Goal: Task Accomplishment & Management: Use online tool/utility

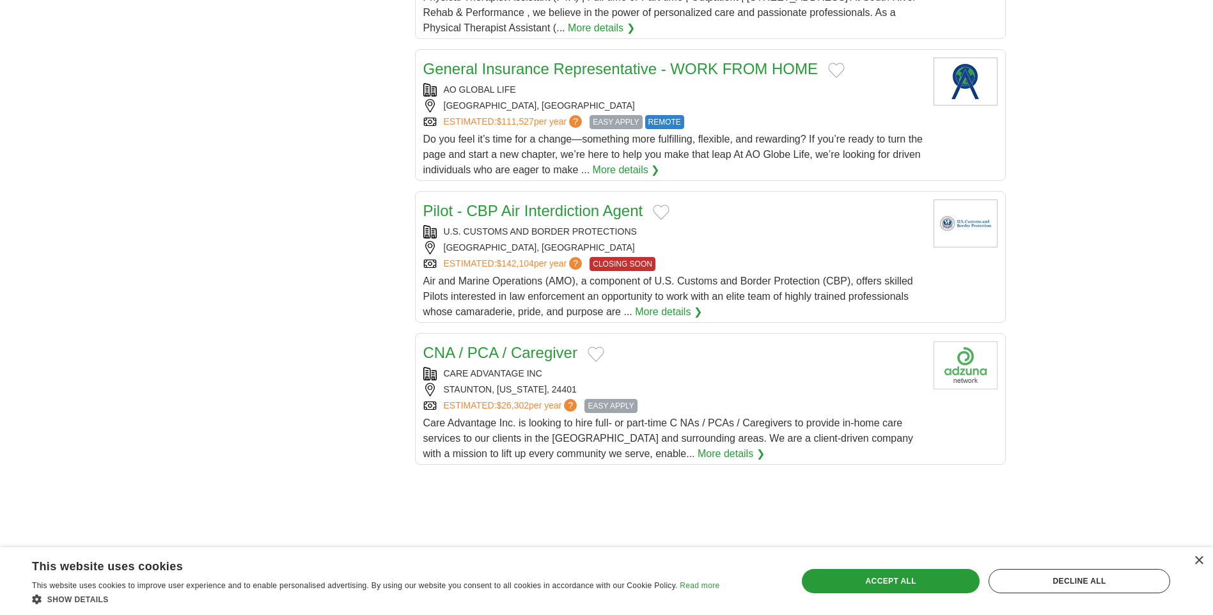
scroll to position [1279, 0]
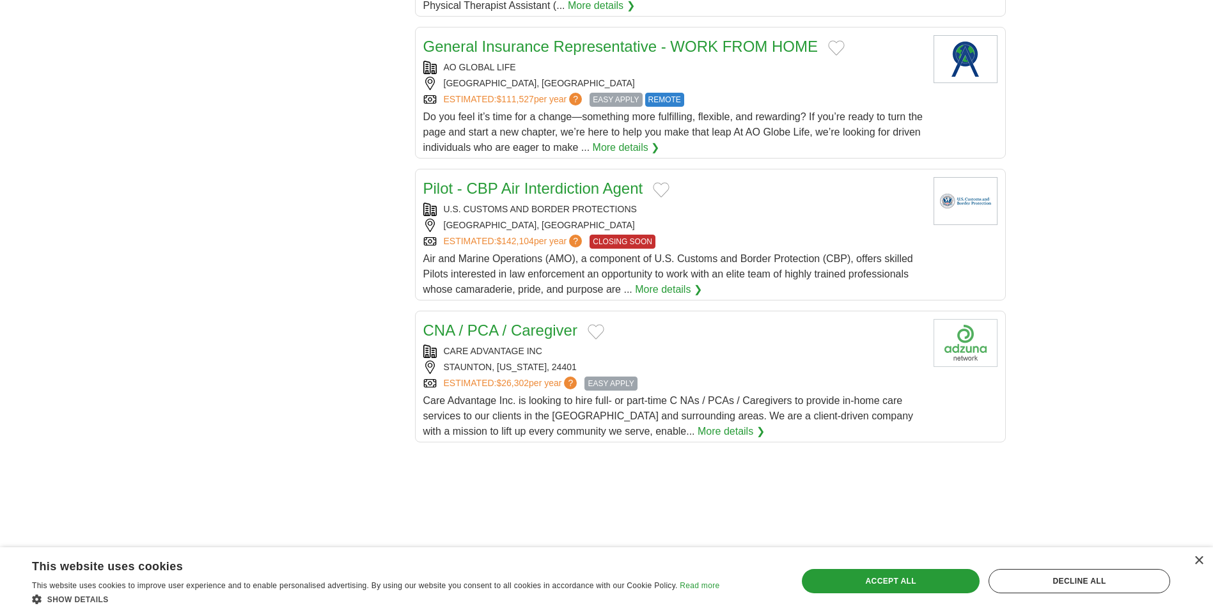
drag, startPoint x: 875, startPoint y: 281, endPoint x: 213, endPoint y: 262, distance: 662.0
click at [205, 264] on div "melanie.miller1319@gmail.com MyAdzuna Alerts Favorites Resumes ApplyIQ Preferen…" at bounding box center [607, 52] width 818 height 2663
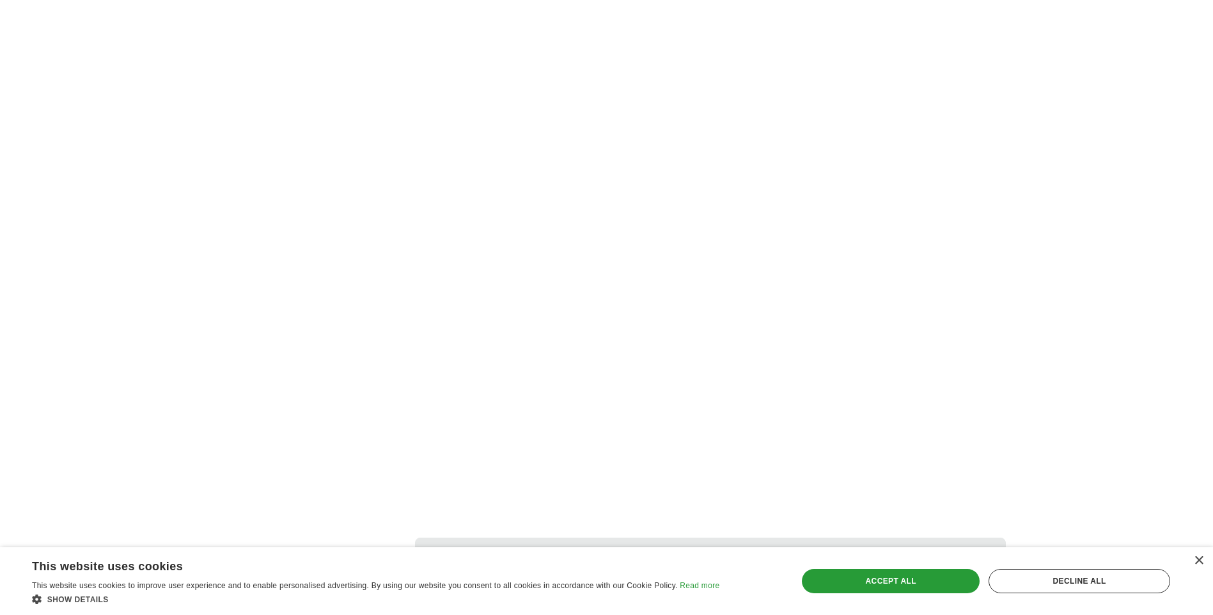
scroll to position [2174, 0]
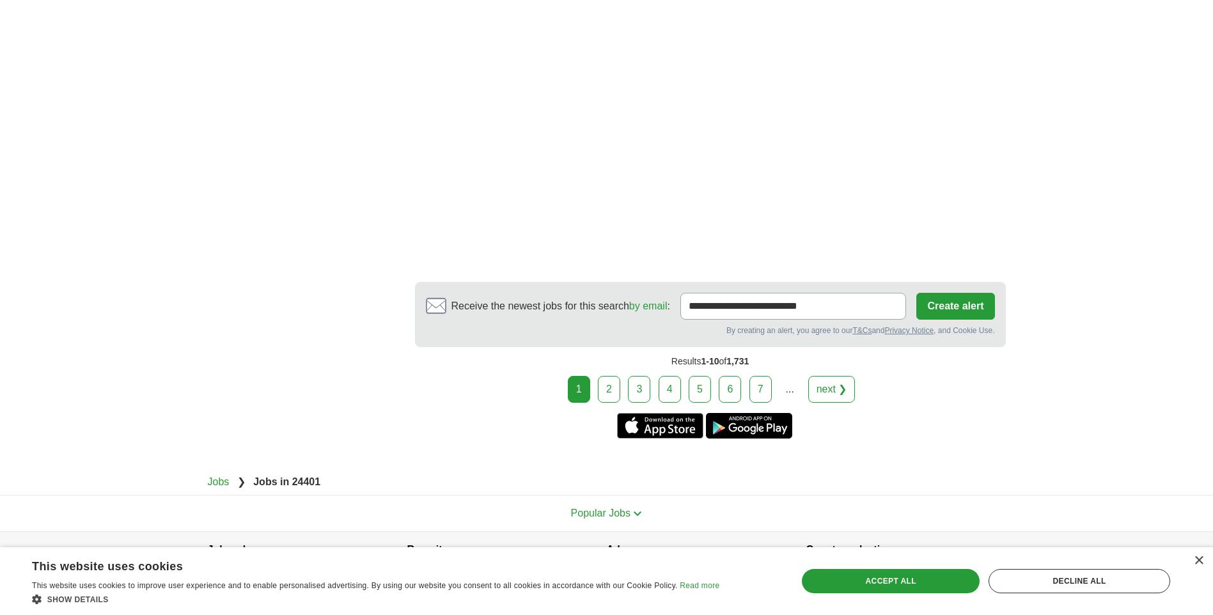
click at [610, 395] on link "2" at bounding box center [609, 389] width 22 height 27
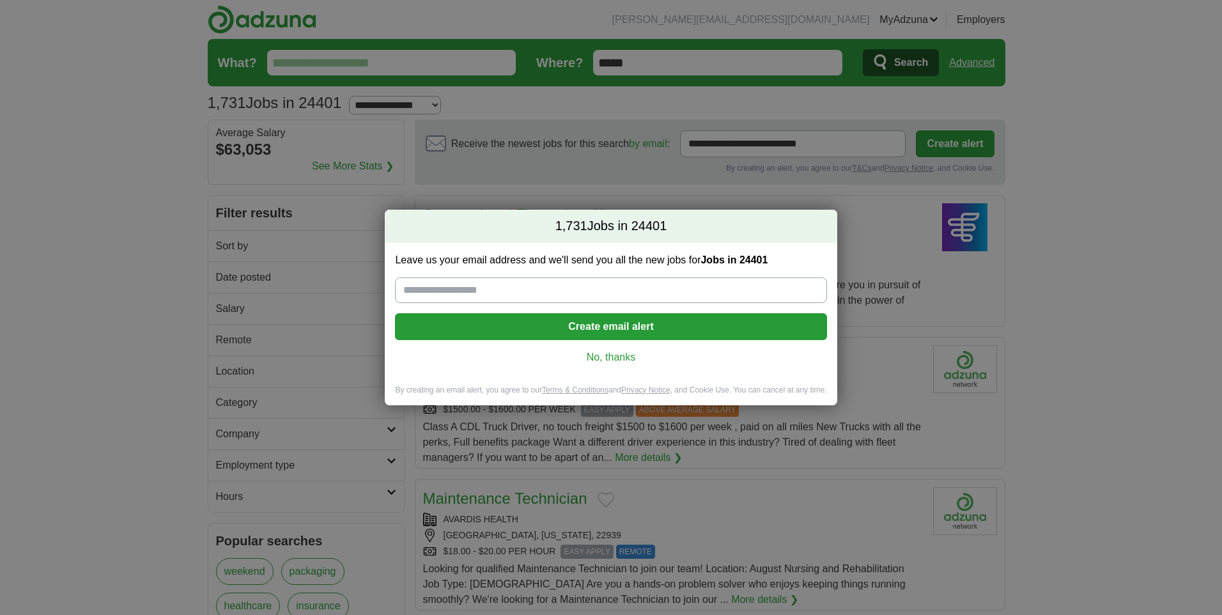
click at [622, 366] on div "Leave us your email address and we'll send you all the new jobs for Jobs in 244…" at bounding box center [611, 314] width 452 height 142
click at [524, 293] on input "Leave us your email address and we'll send you all the new jobs for Jobs in 244…" at bounding box center [611, 290] width 432 height 26
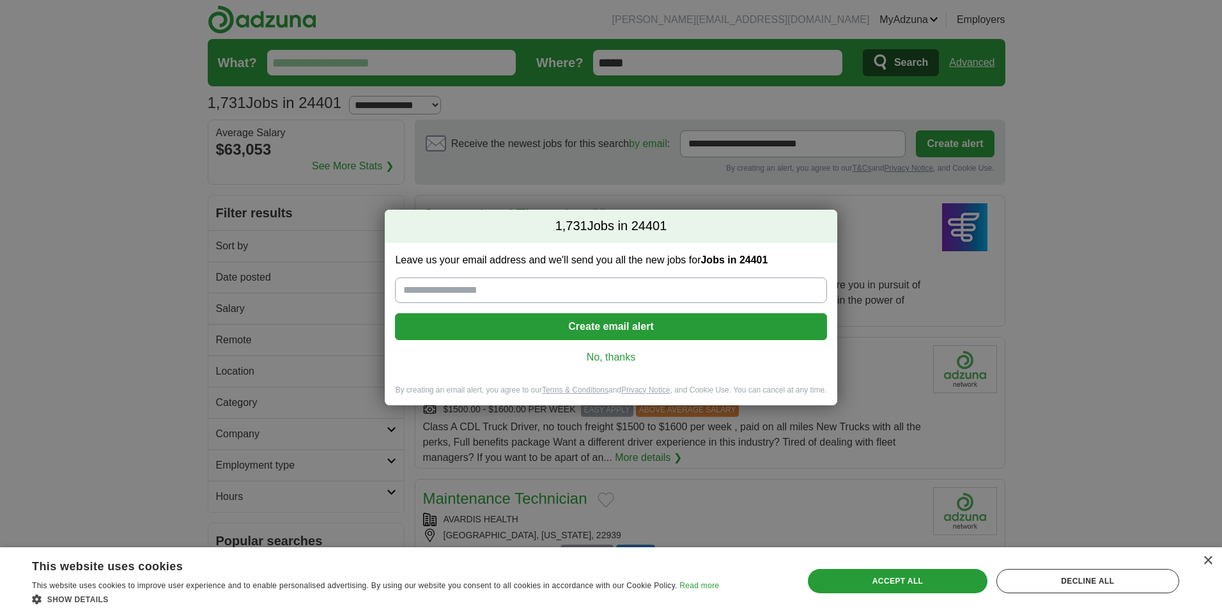
click at [533, 294] on input "Leave us your email address and we'll send you all the new jobs for Jobs in 244…" at bounding box center [611, 290] width 432 height 26
type input "**********"
click at [576, 327] on button "Create email alert" at bounding box center [611, 326] width 432 height 27
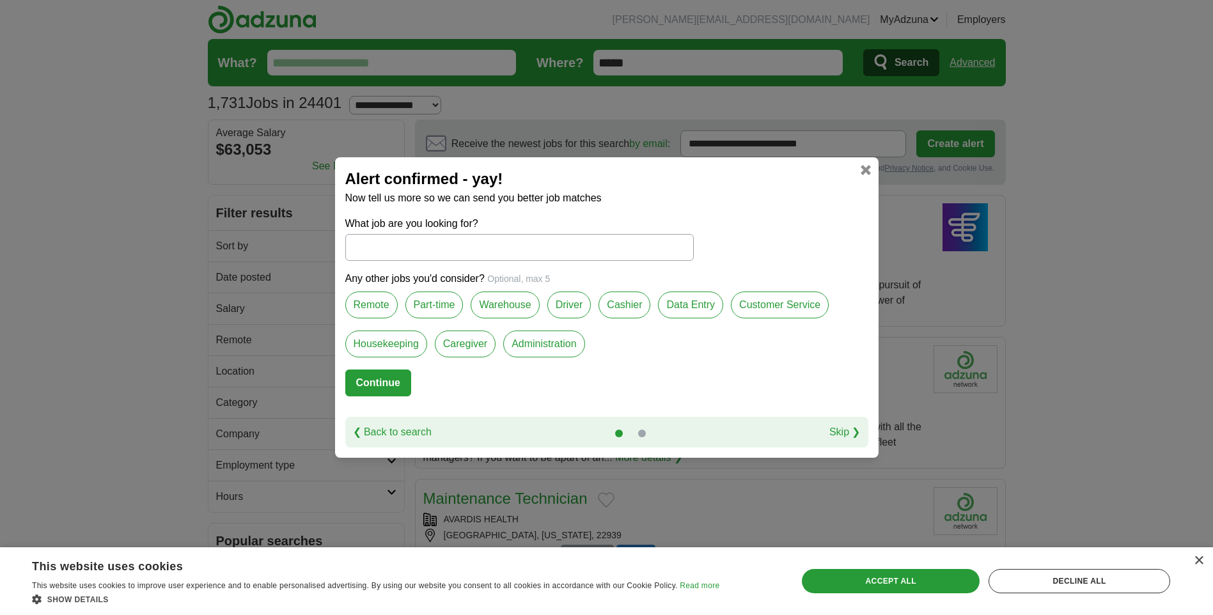
click at [866, 171] on link at bounding box center [866, 170] width 10 height 10
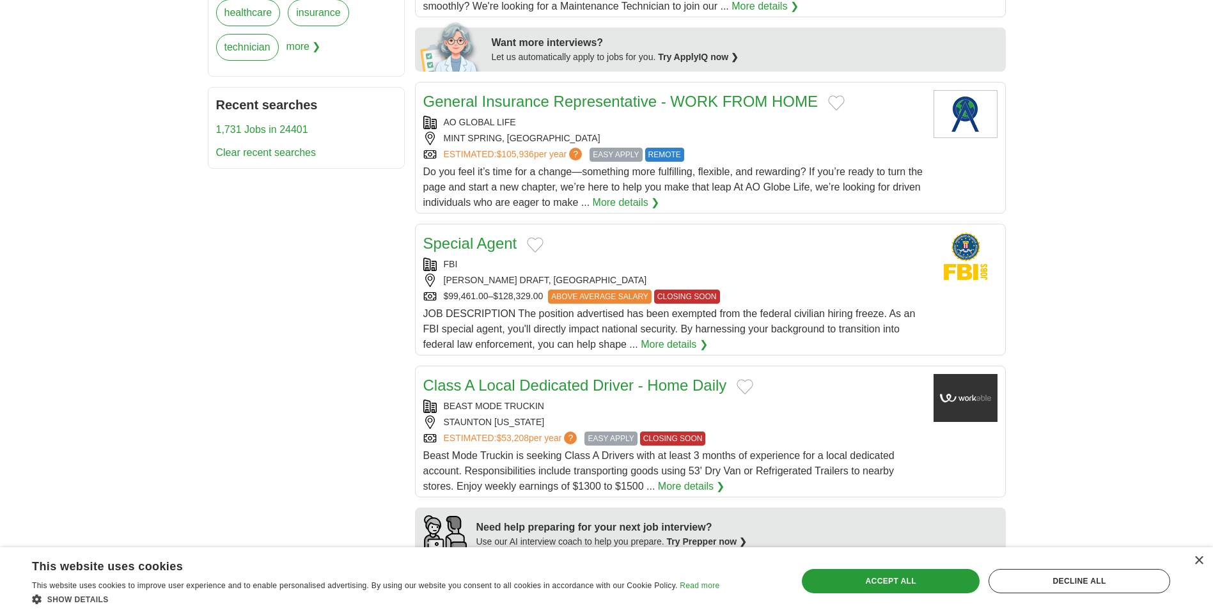
scroll to position [575, 0]
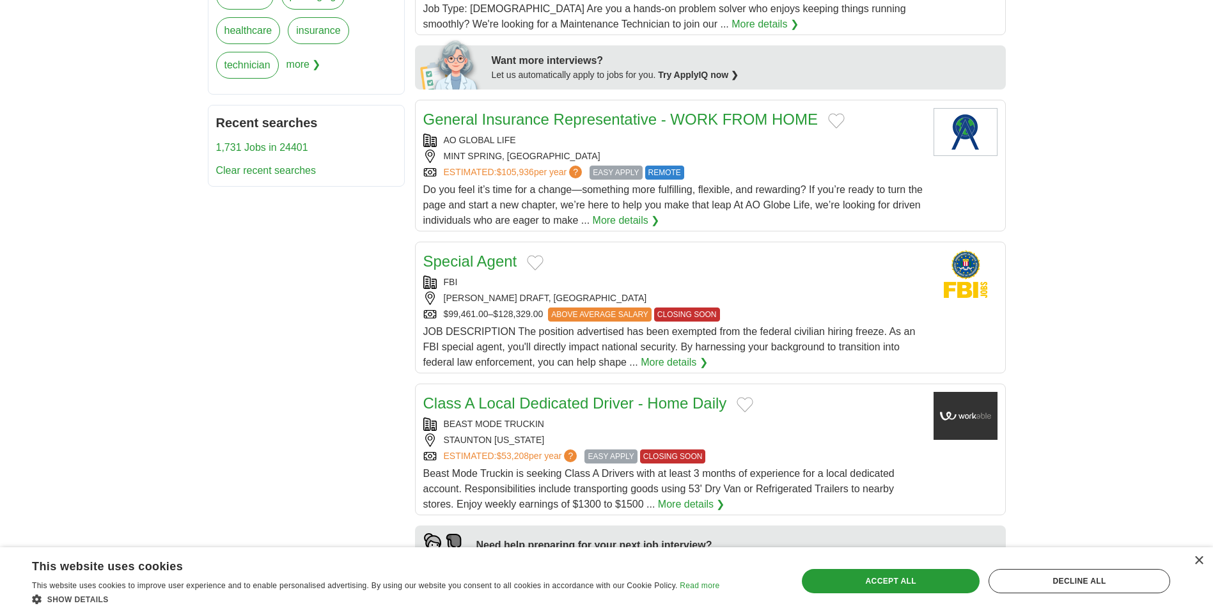
click at [780, 280] on div "FBI" at bounding box center [673, 282] width 500 height 13
click at [527, 267] on button "Add to favorite jobs" at bounding box center [535, 262] width 17 height 15
click at [446, 249] on article "Special Agent FBI STUARTS DRAFT, VA $99,461.00–$128,329.00 ABOVE AVERAGE SALARY…" at bounding box center [710, 308] width 591 height 132
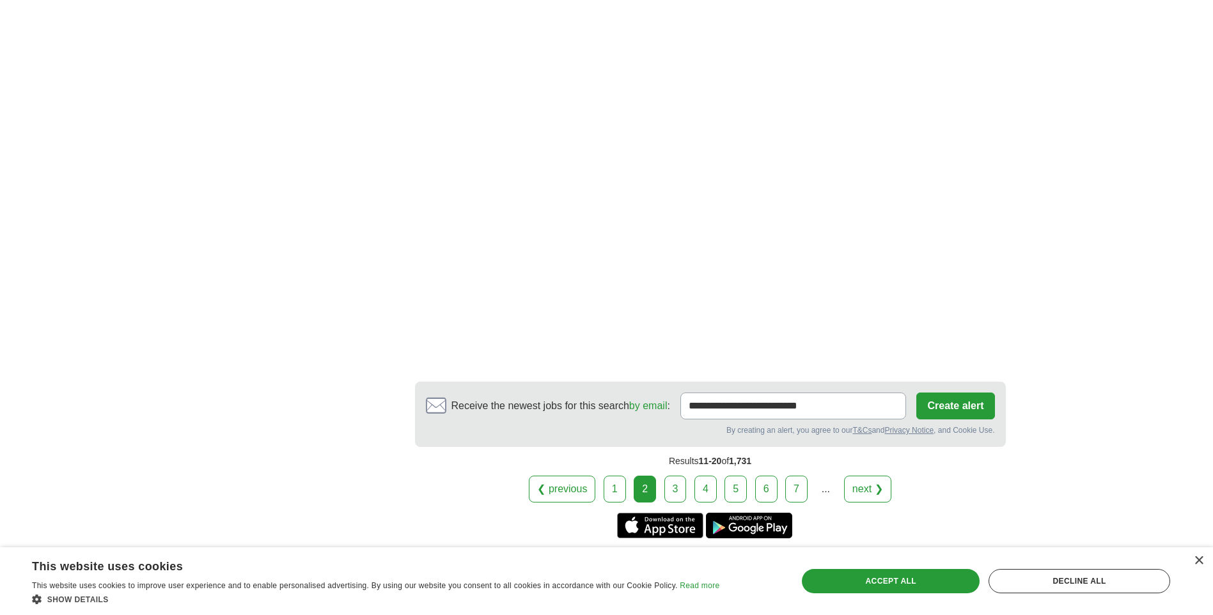
scroll to position [2174, 0]
click at [677, 481] on link "3" at bounding box center [675, 487] width 22 height 27
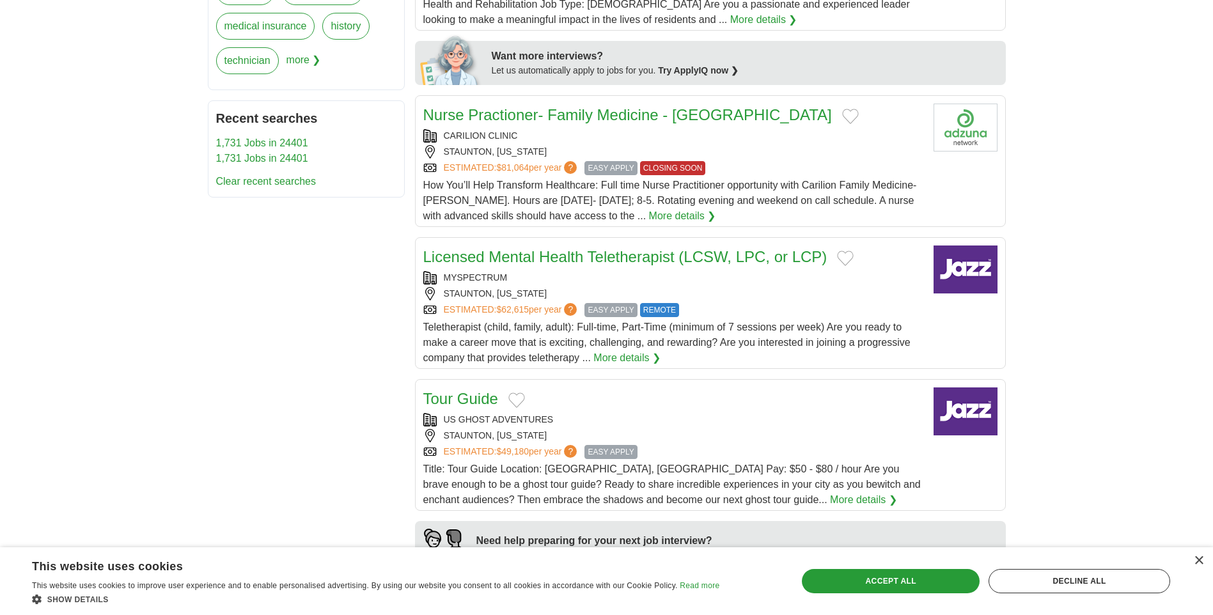
scroll to position [639, 0]
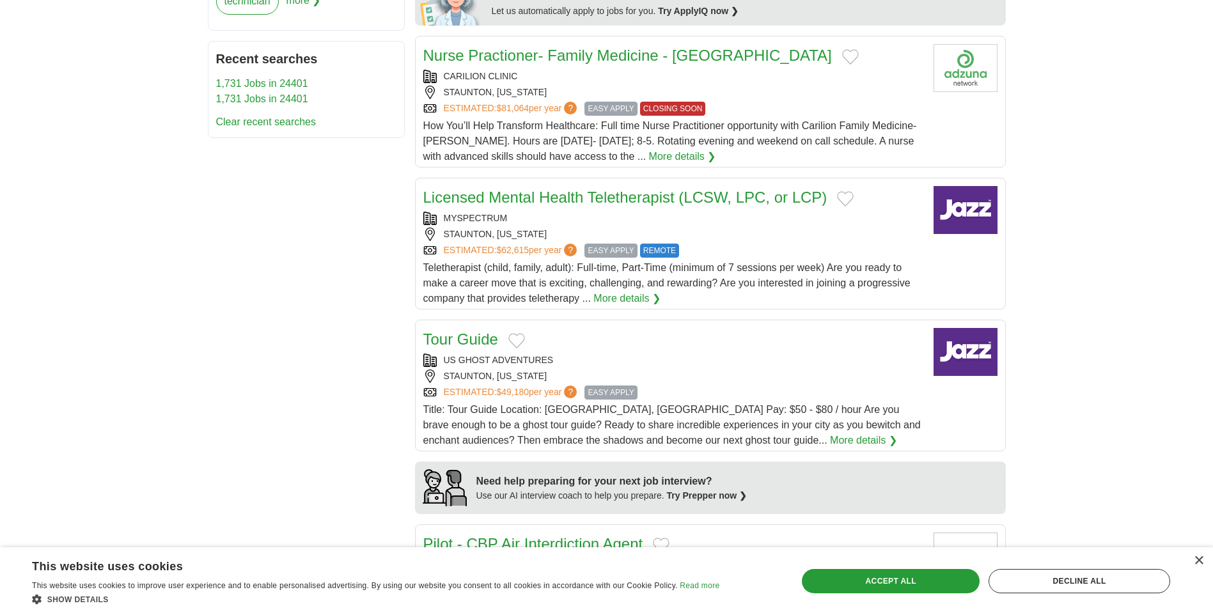
click at [448, 334] on link "Tour Guide" at bounding box center [460, 339] width 75 height 17
click at [468, 339] on link "Tour Guide" at bounding box center [460, 339] width 75 height 17
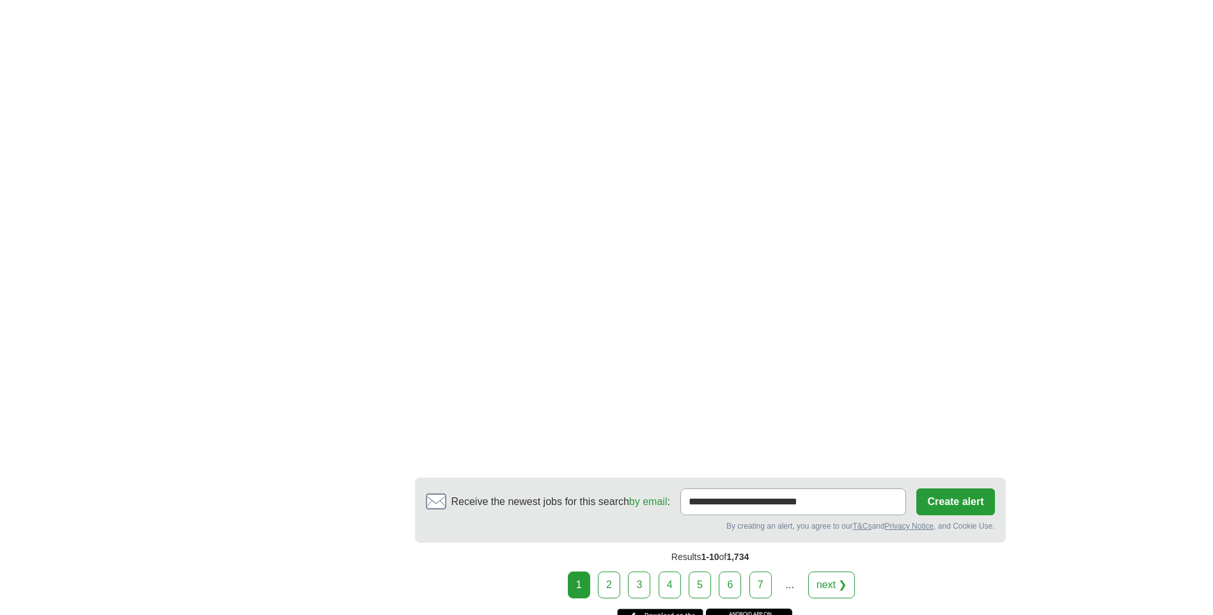
scroll to position [2110, 0]
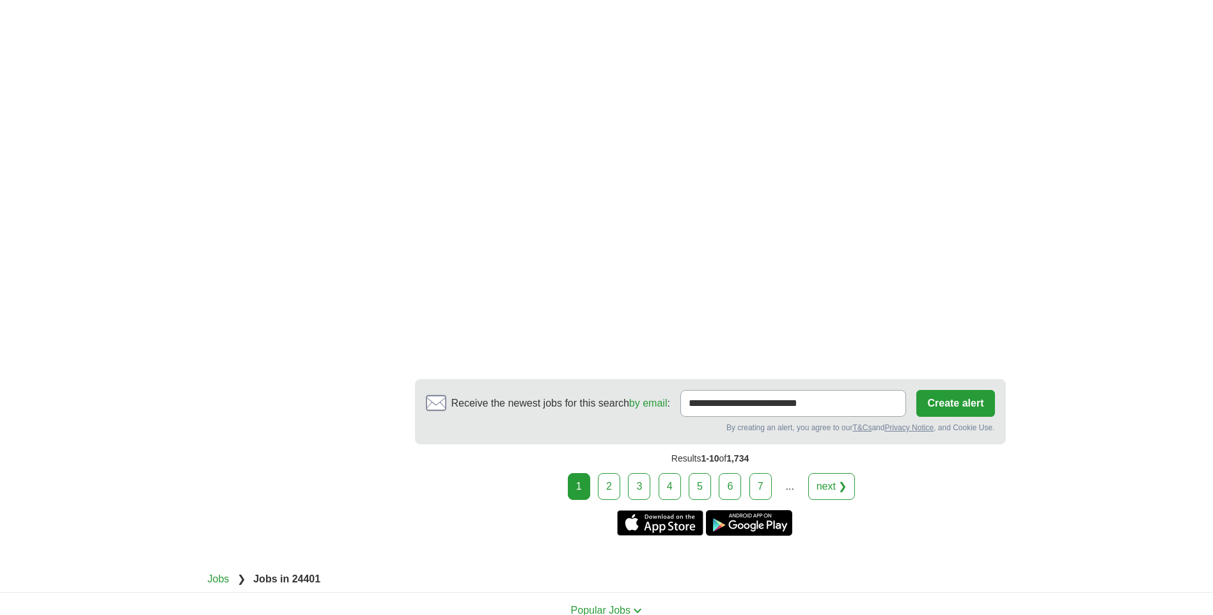
click at [607, 473] on link "2" at bounding box center [609, 486] width 22 height 27
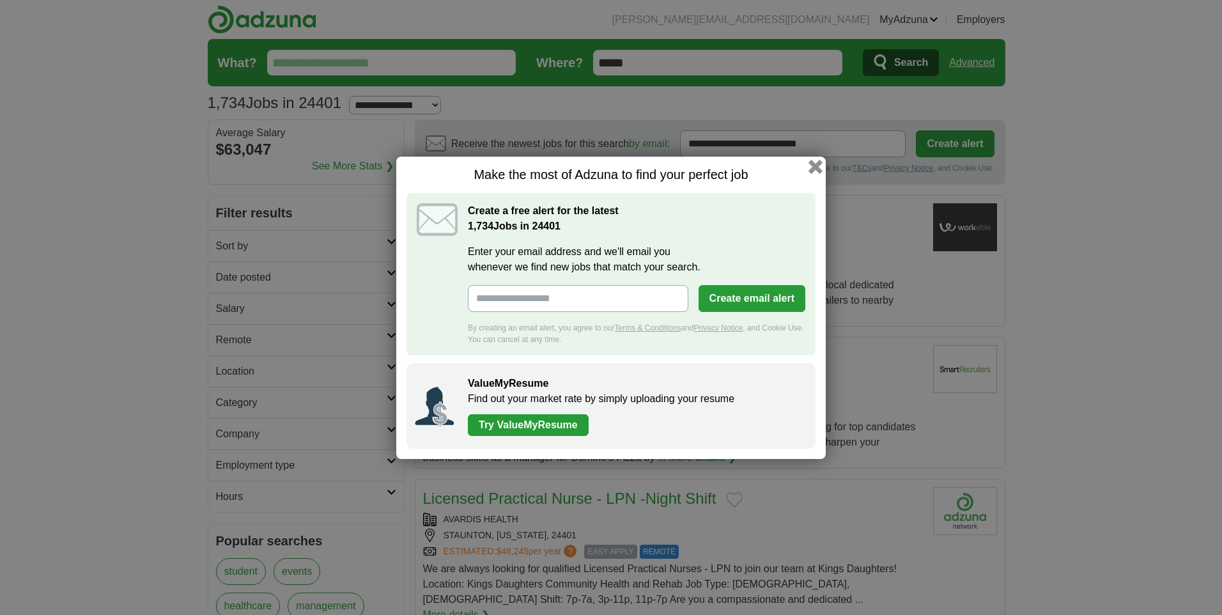
click at [815, 167] on button "button" at bounding box center [816, 166] width 14 height 14
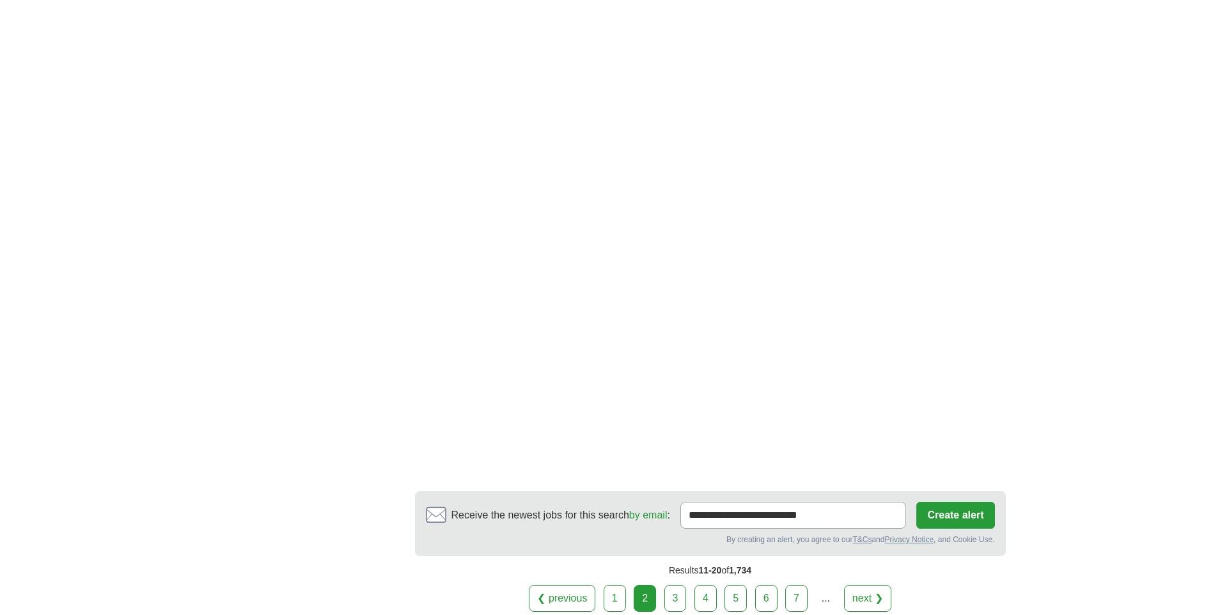
scroll to position [1918, 0]
click at [676, 583] on link "3" at bounding box center [675, 596] width 22 height 27
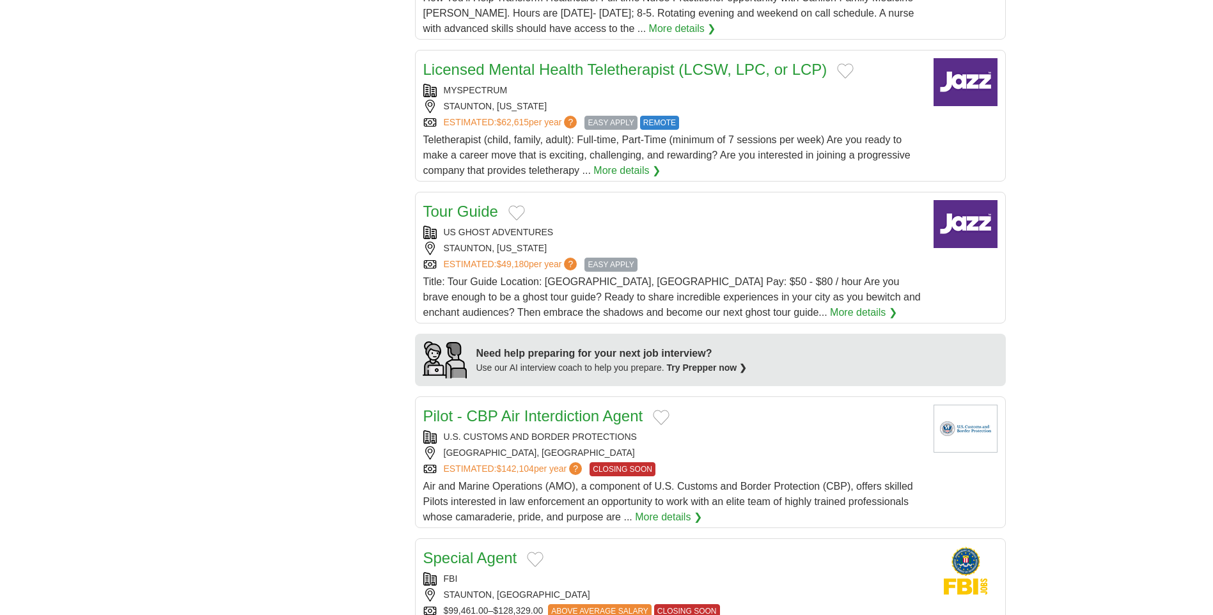
scroll to position [959, 0]
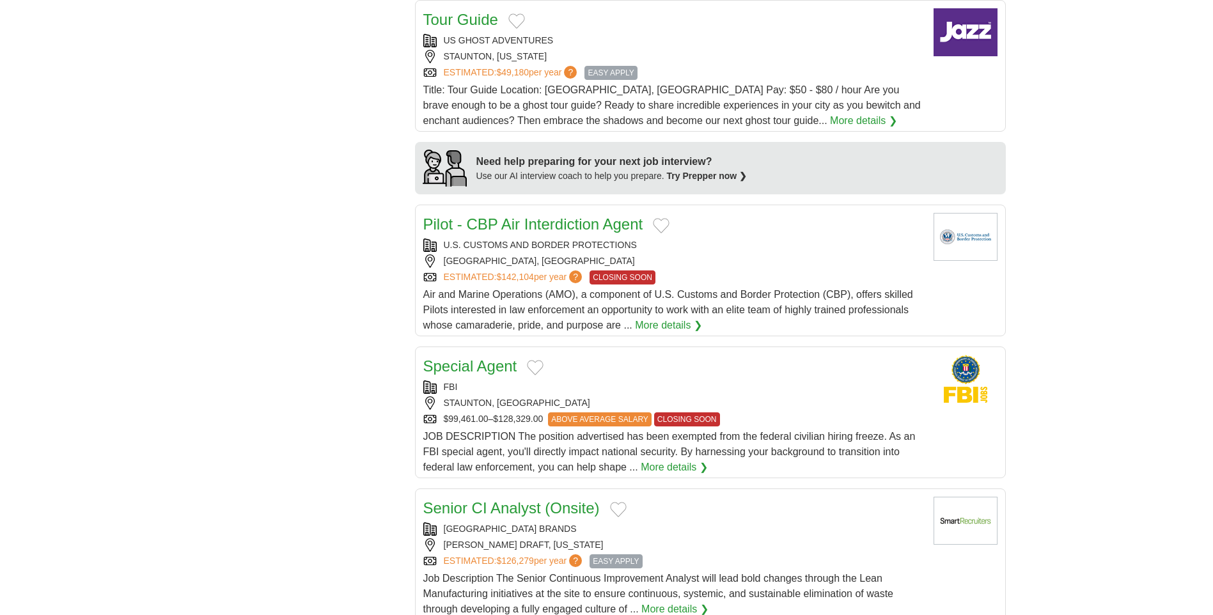
click at [830, 121] on link "More details ❯" at bounding box center [863, 120] width 67 height 15
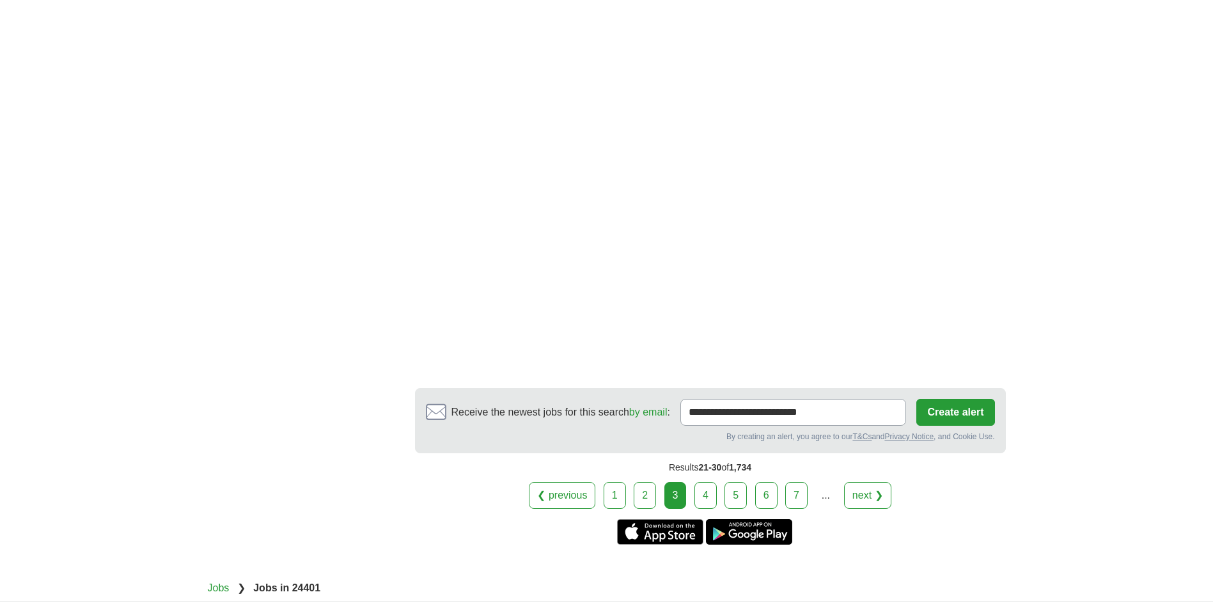
scroll to position [2174, 0]
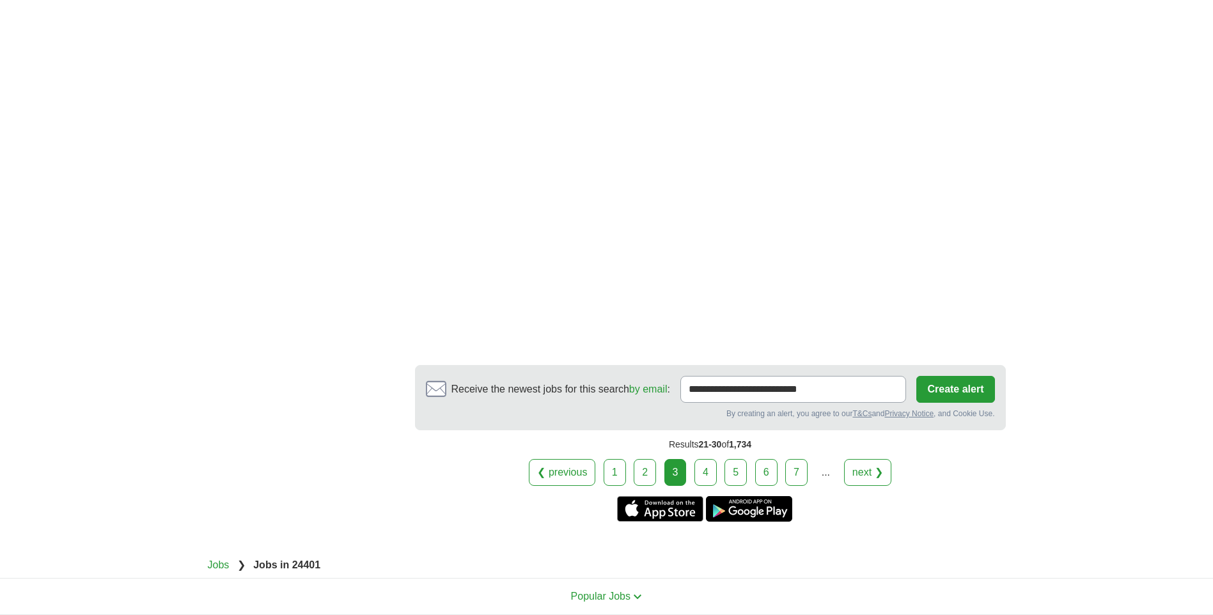
click at [710, 481] on link "4" at bounding box center [705, 472] width 22 height 27
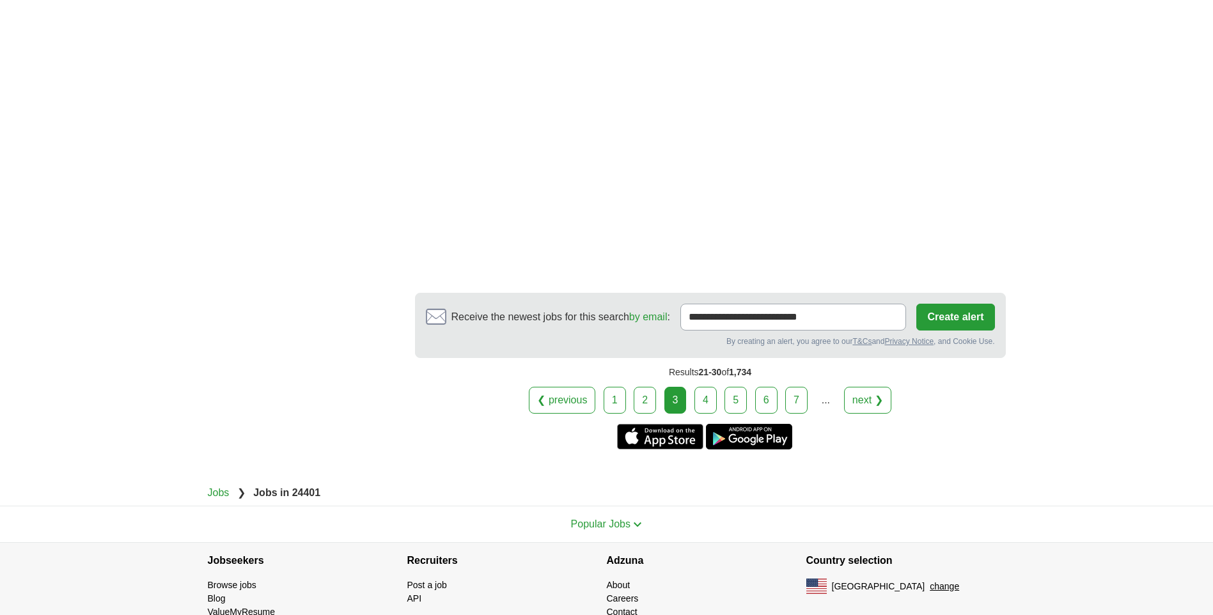
scroll to position [2302, 0]
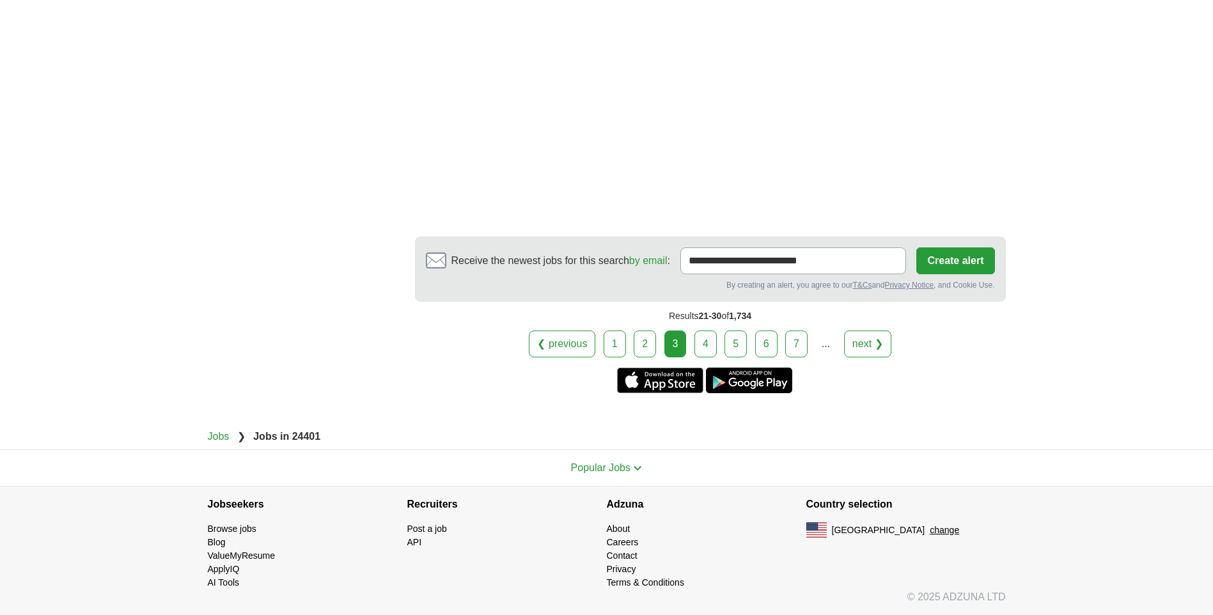
click at [709, 341] on link "4" at bounding box center [705, 344] width 22 height 27
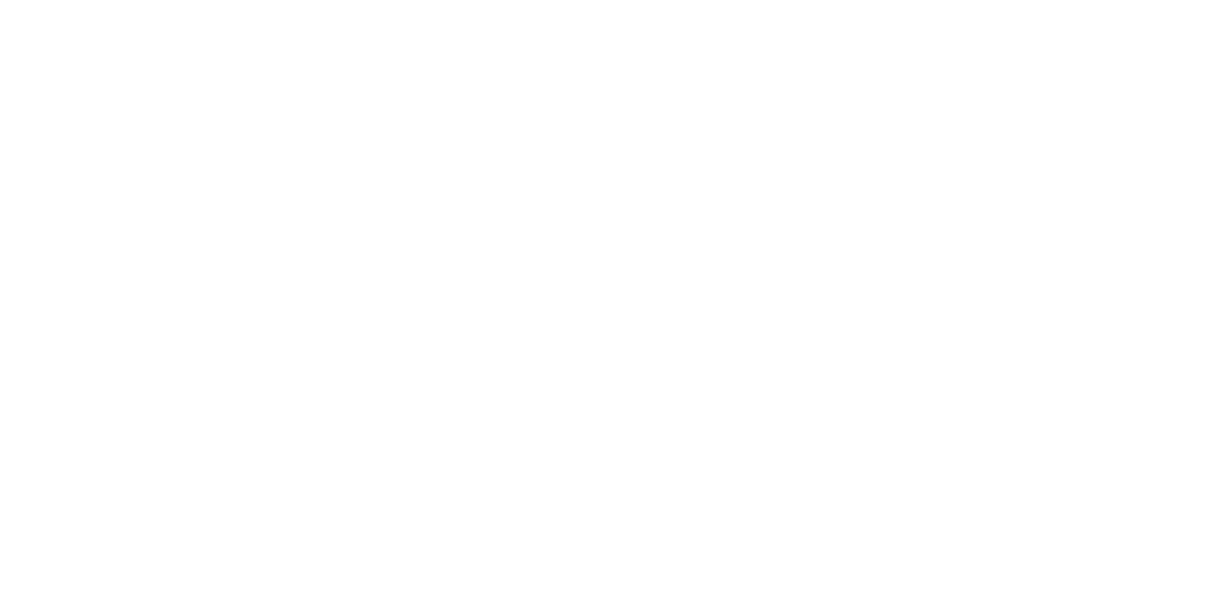
scroll to position [2110, 0]
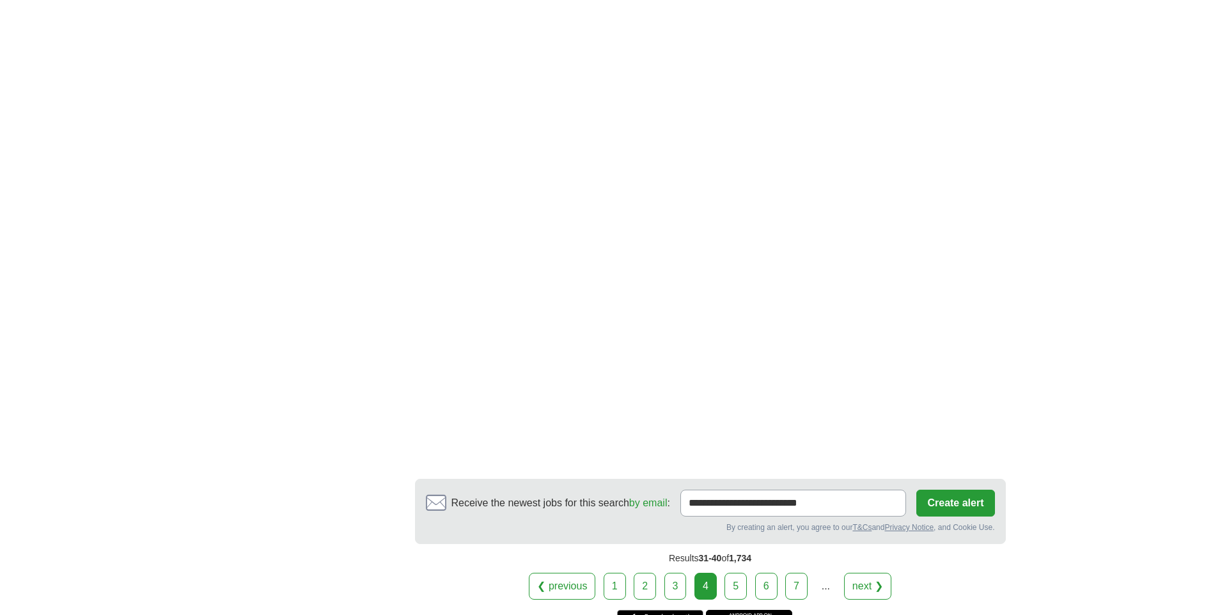
click at [736, 573] on link "5" at bounding box center [735, 586] width 22 height 27
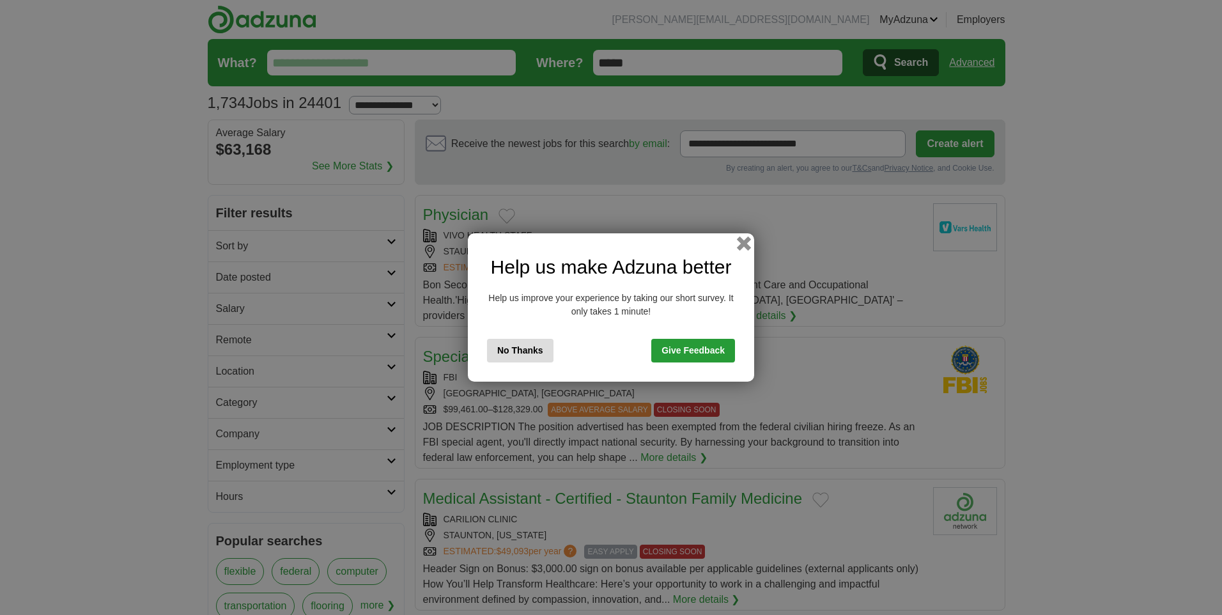
click at [745, 243] on button "button" at bounding box center [744, 244] width 14 height 14
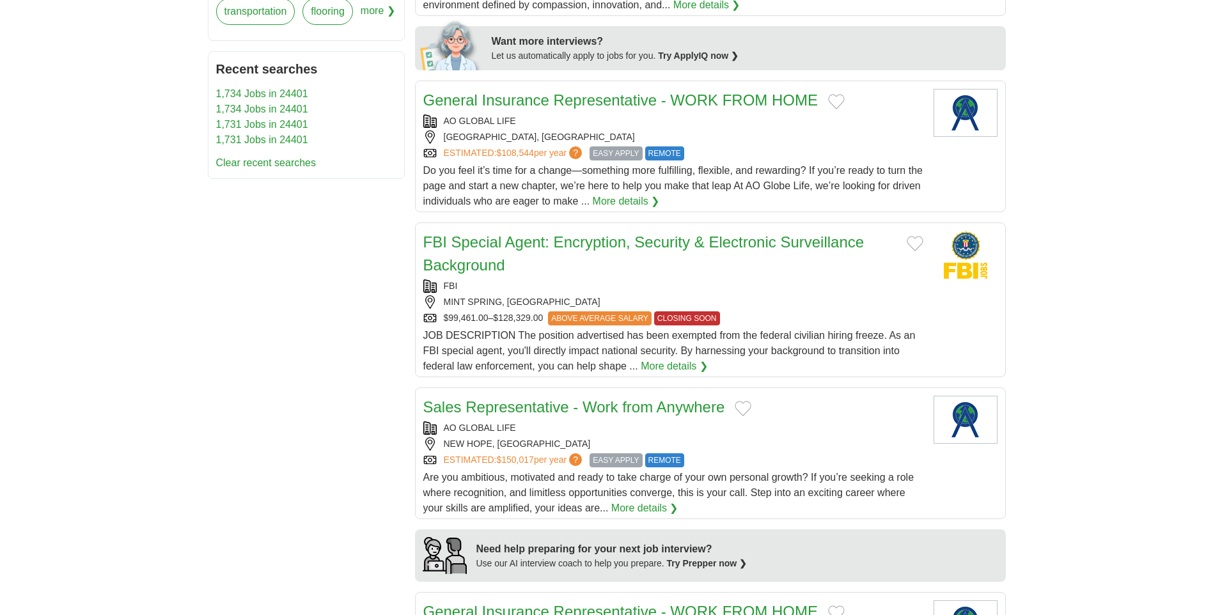
scroll to position [767, 0]
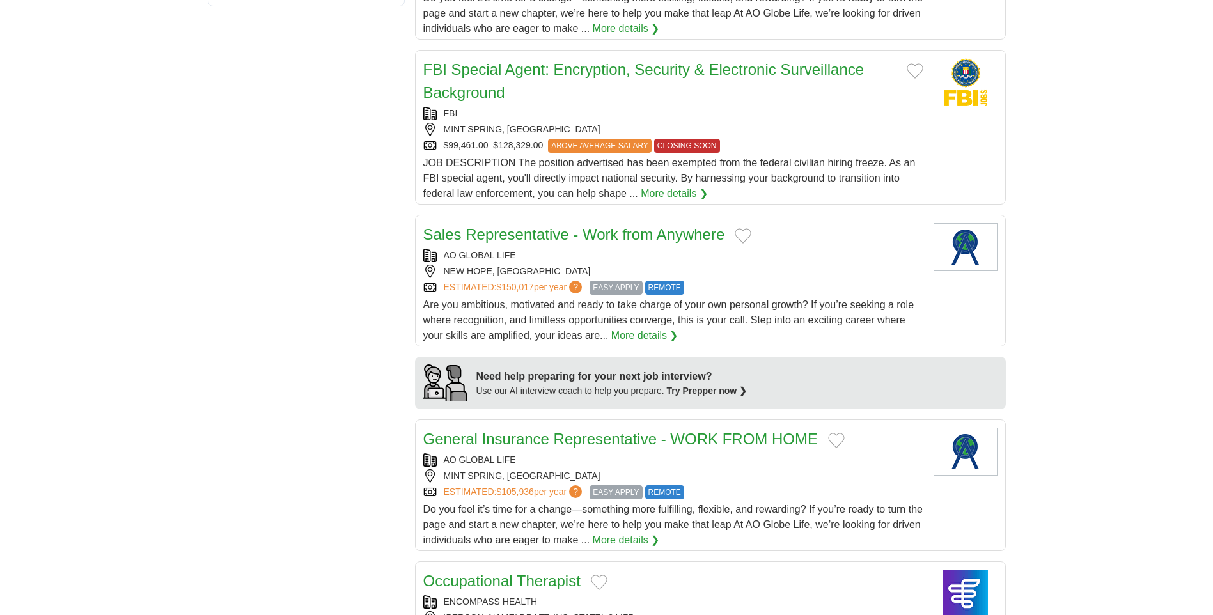
drag, startPoint x: 810, startPoint y: 354, endPoint x: 348, endPoint y: 398, distance: 463.8
click at [415, 390] on section "Illustration of interview Need help preparing for your next job interview? Use …" at bounding box center [710, 383] width 591 height 52
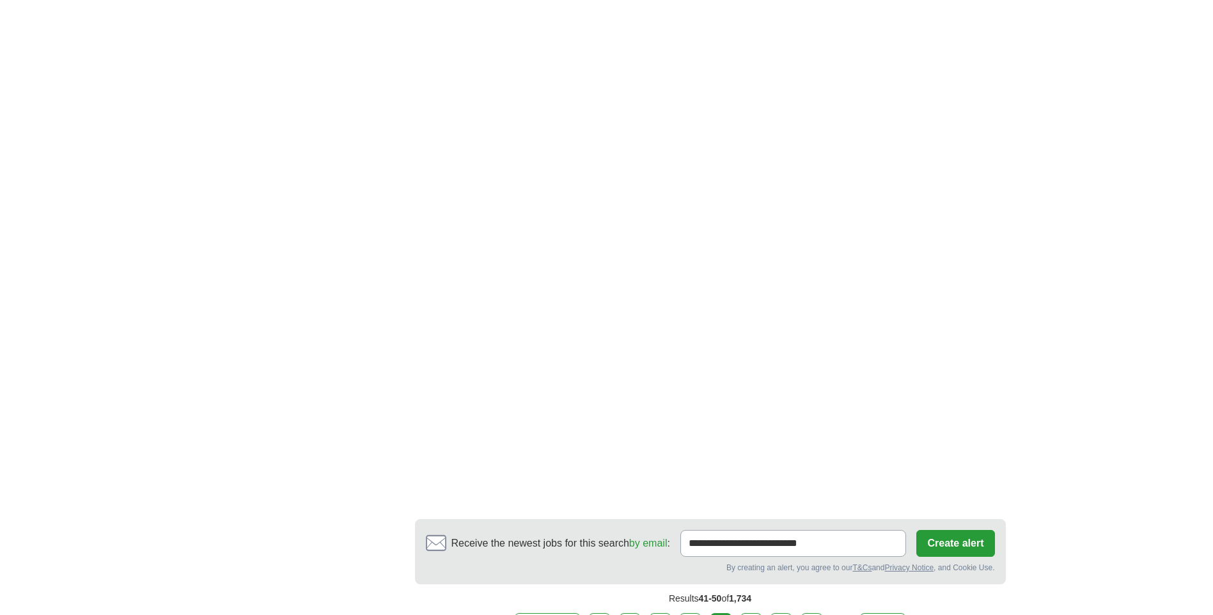
scroll to position [2174, 0]
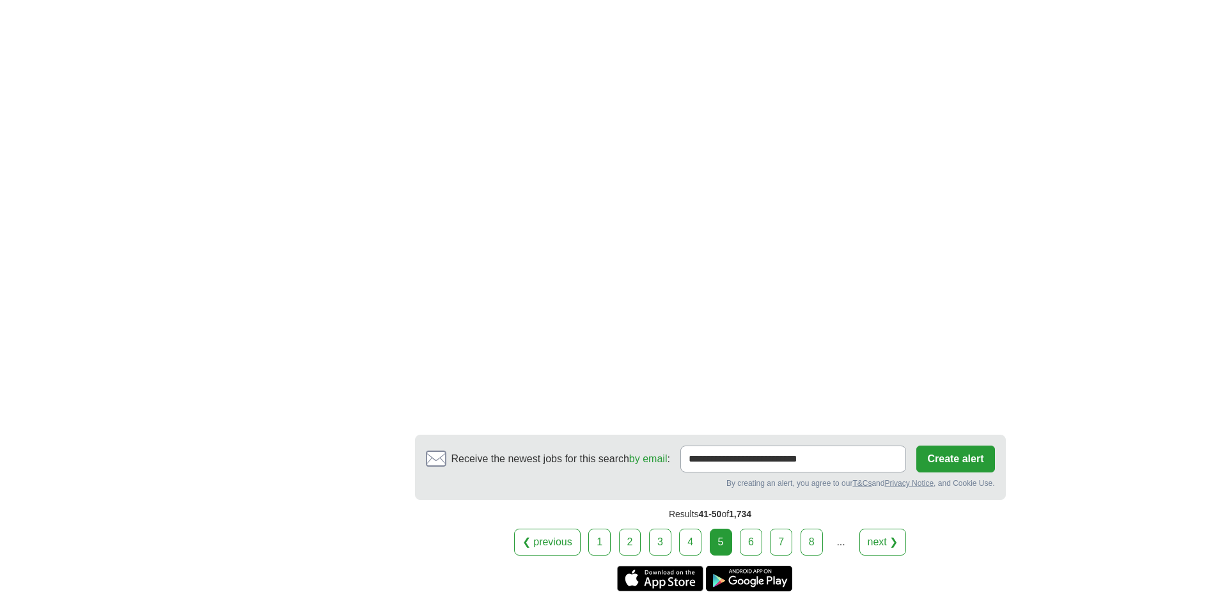
click at [753, 529] on link "6" at bounding box center [751, 542] width 22 height 27
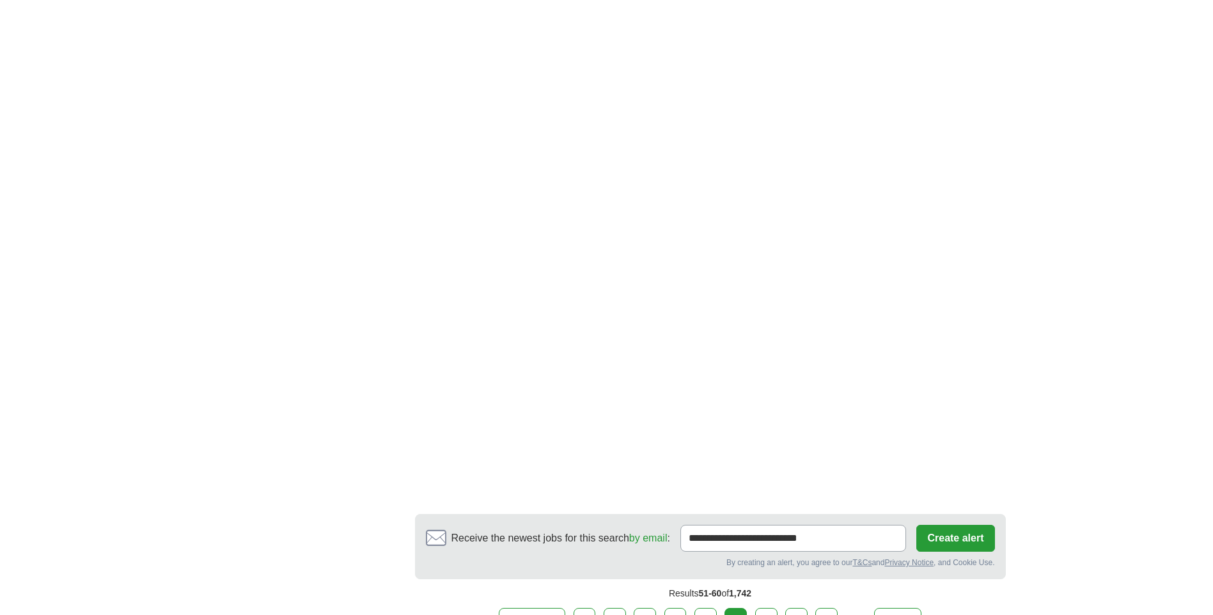
scroll to position [2238, 0]
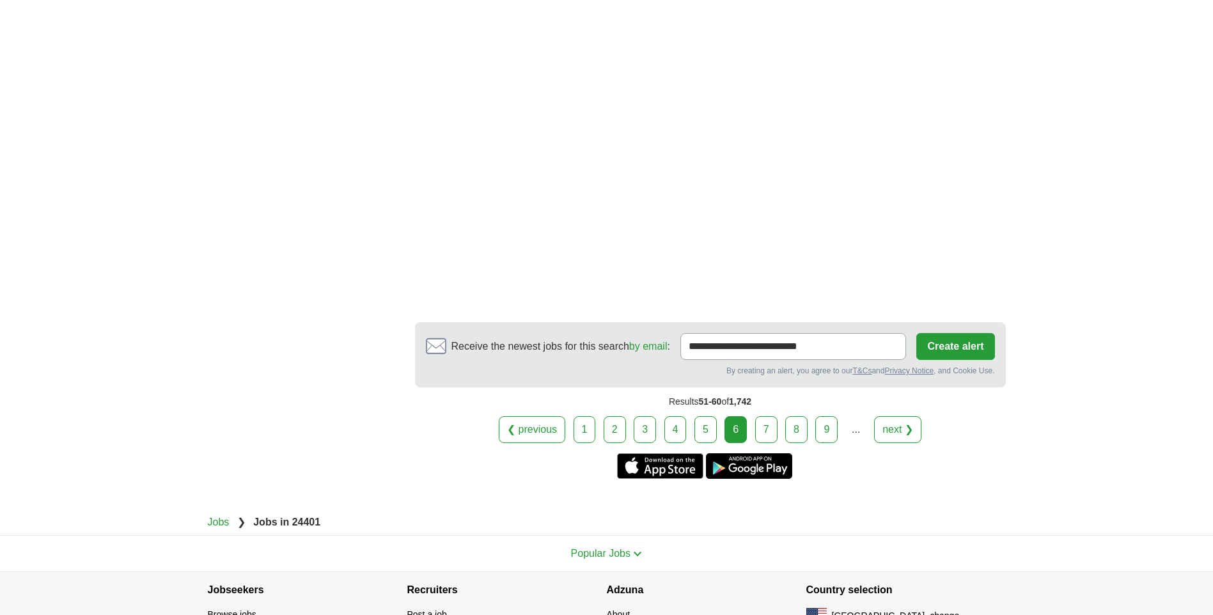
click at [760, 416] on link "7" at bounding box center [766, 429] width 22 height 27
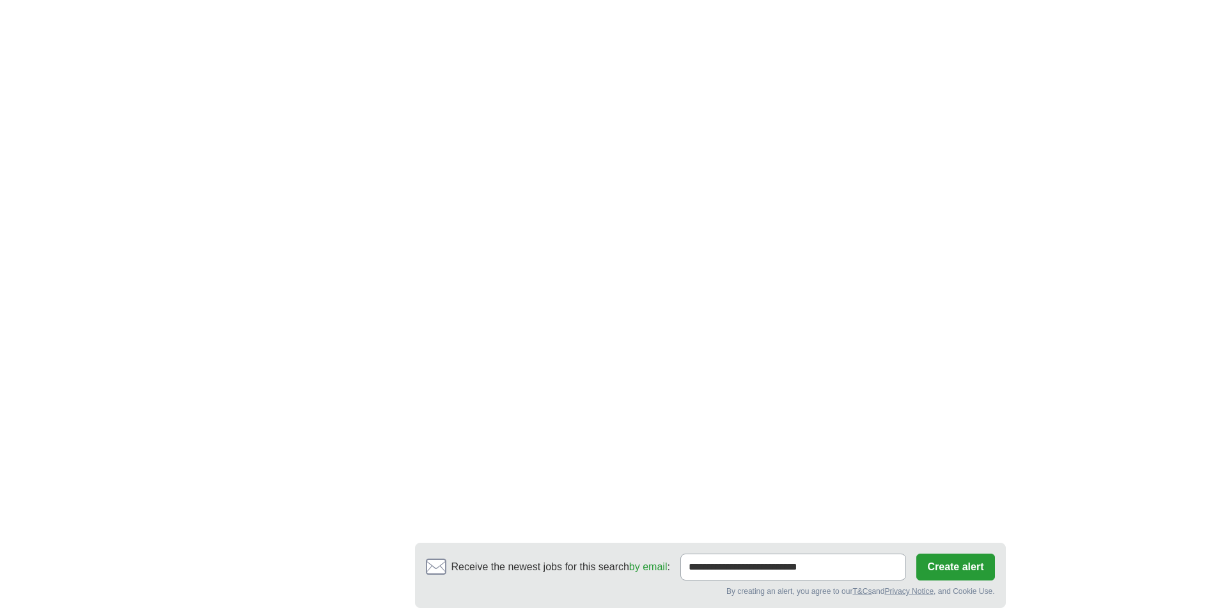
scroll to position [2110, 0]
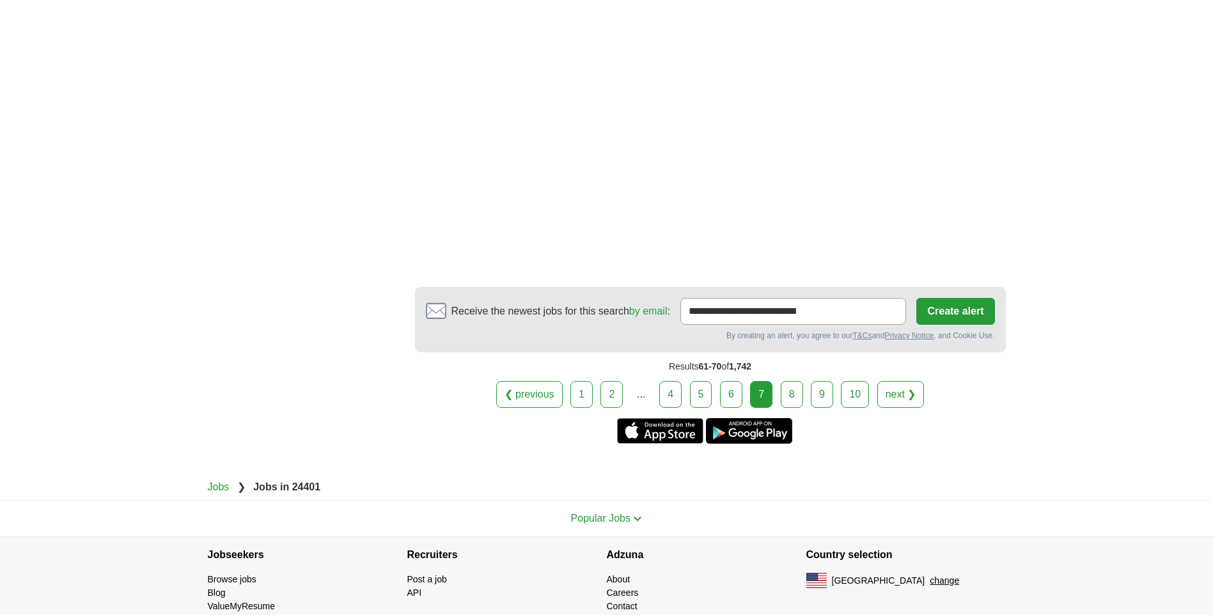
click at [787, 387] on link "8" at bounding box center [792, 394] width 22 height 27
